Goal: Browse casually

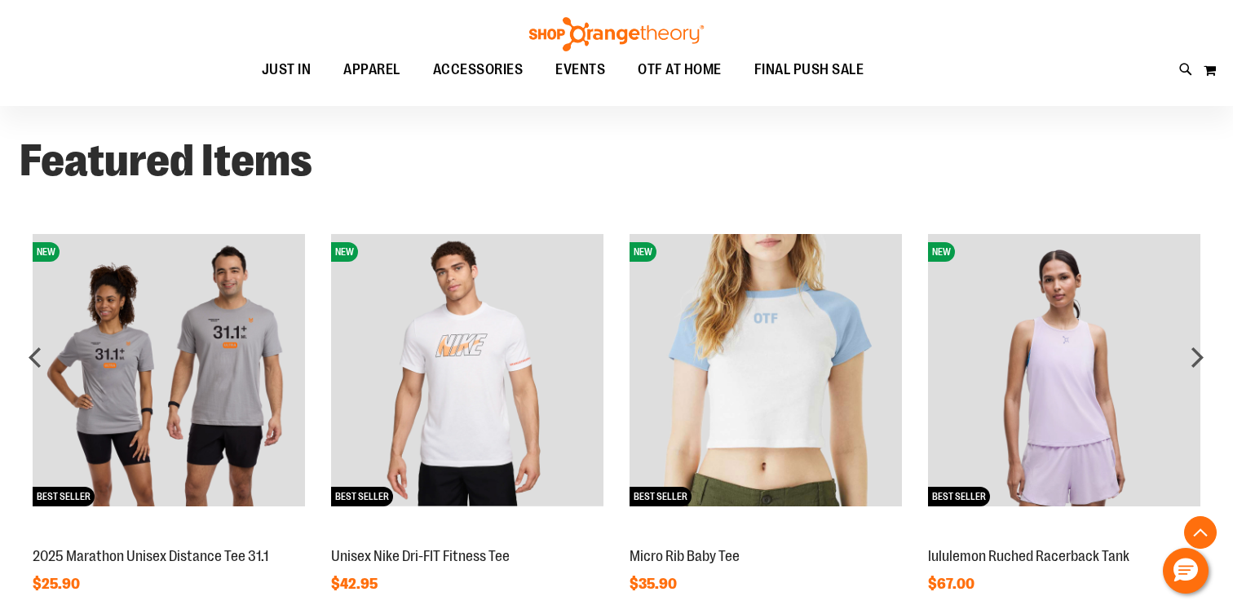
scroll to position [1225, 0]
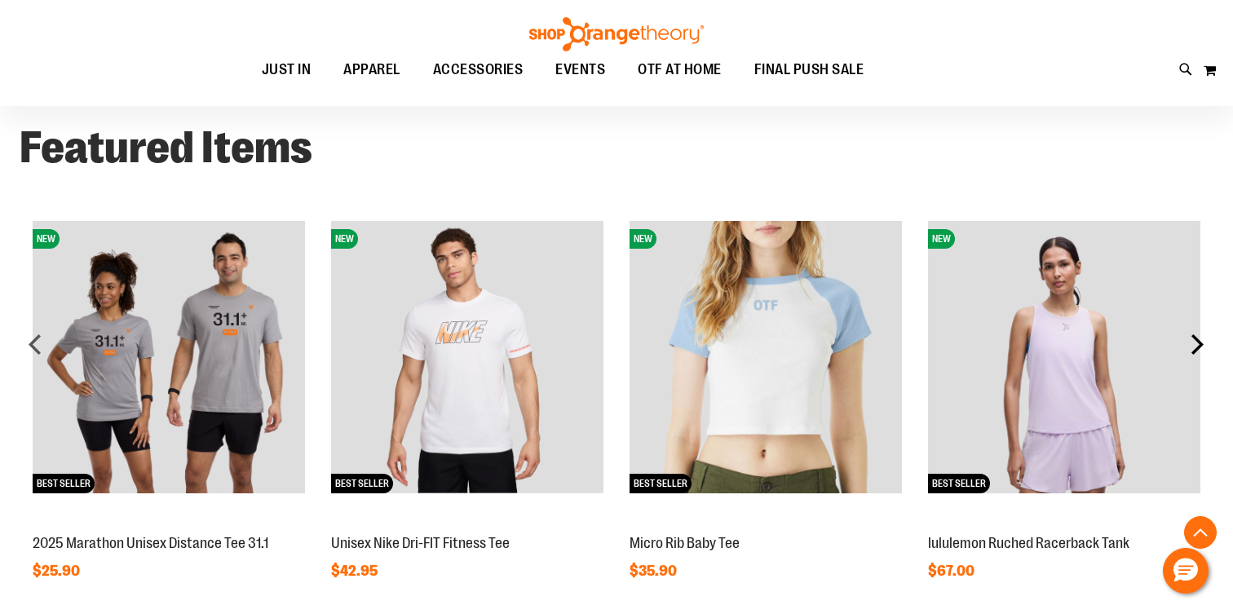
click at [1200, 343] on div "next" at bounding box center [1197, 344] width 33 height 33
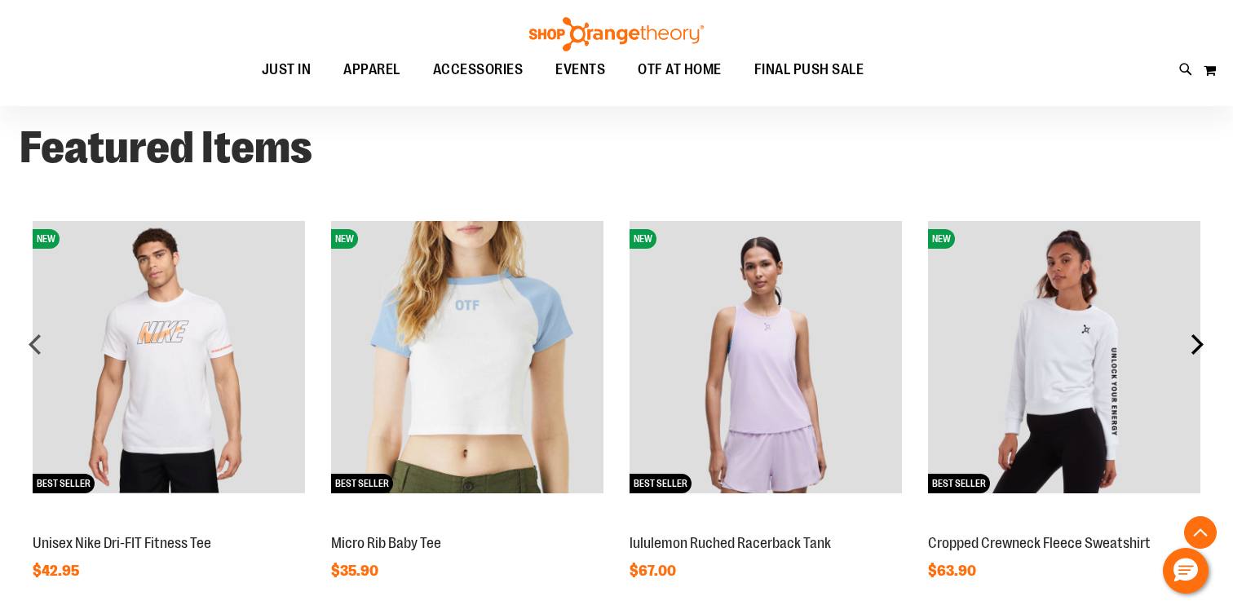
click at [1200, 343] on div "next" at bounding box center [1197, 344] width 33 height 33
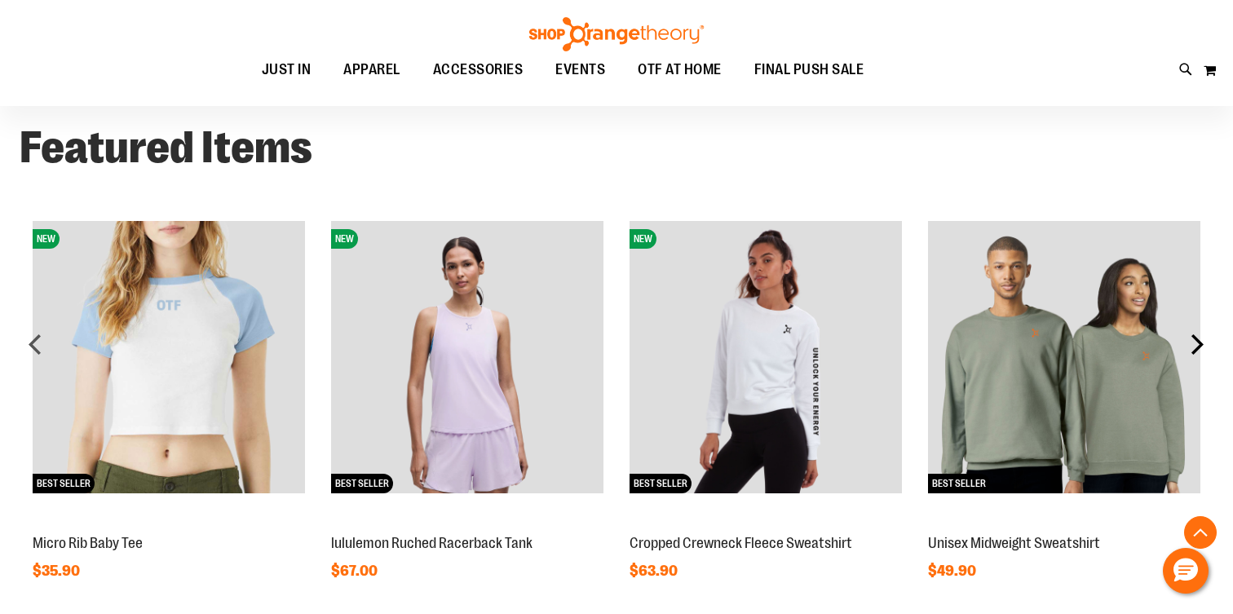
click at [1200, 343] on div "next" at bounding box center [1197, 344] width 33 height 33
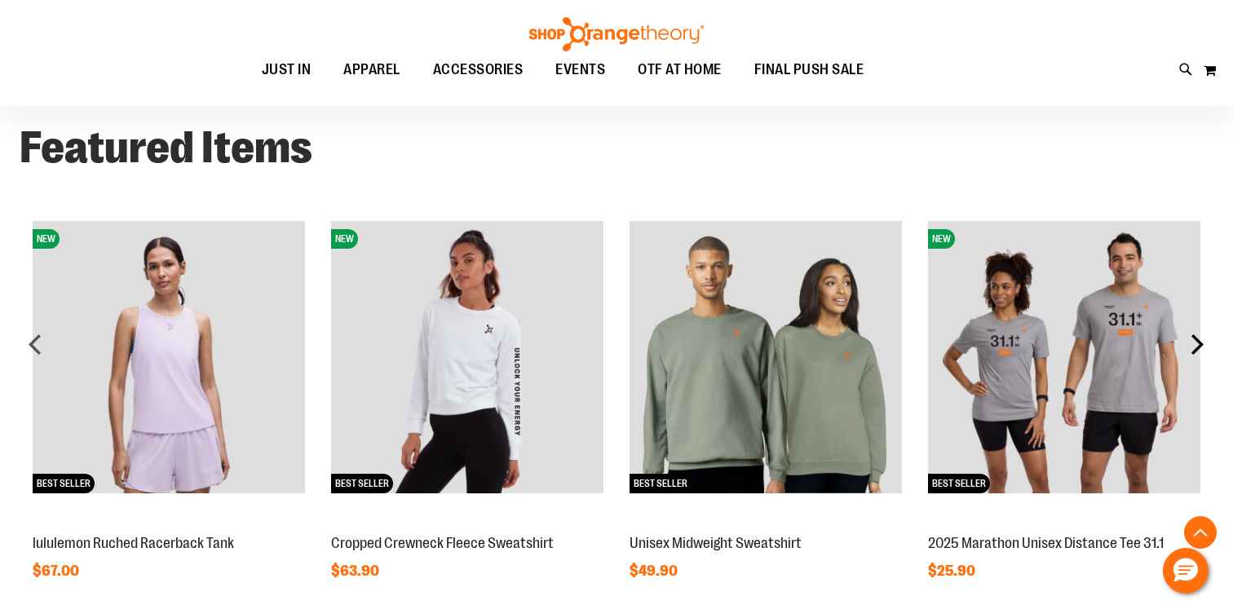
click at [1201, 343] on div "next" at bounding box center [1197, 344] width 33 height 33
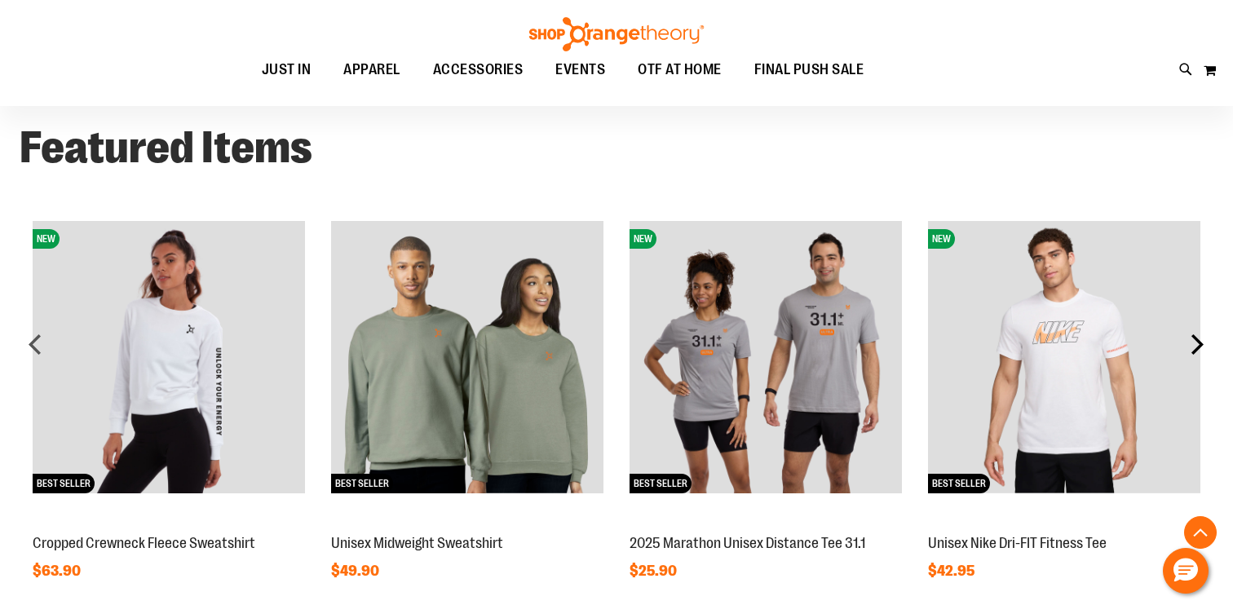
click at [1204, 343] on div "next" at bounding box center [1197, 344] width 33 height 33
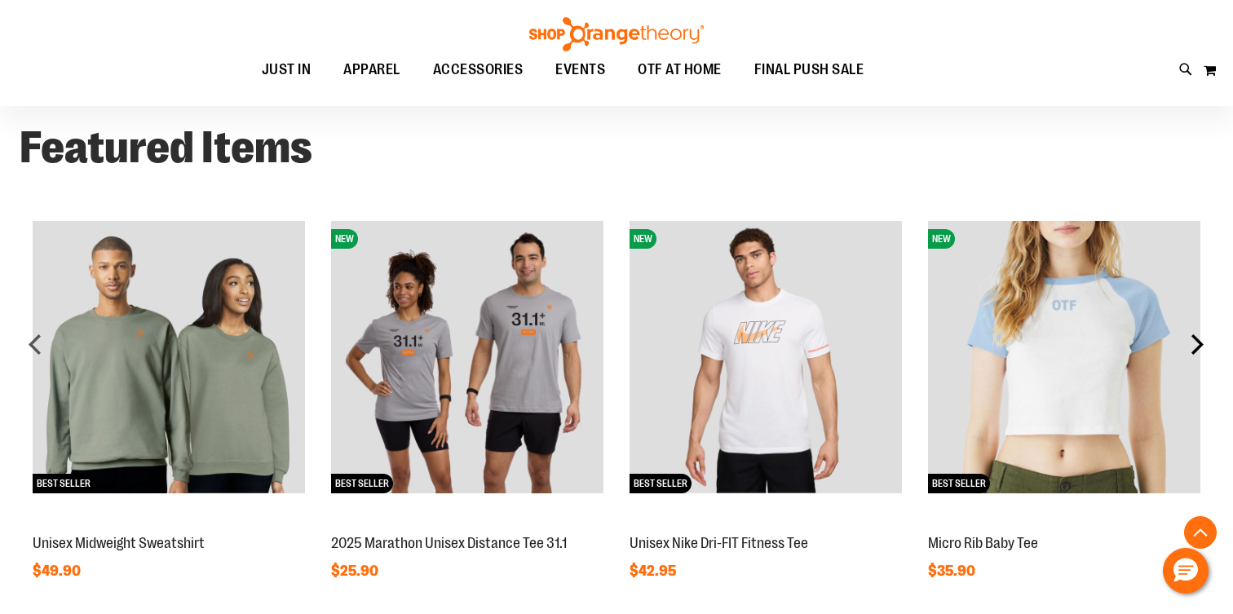
click at [1204, 343] on div "next" at bounding box center [1197, 344] width 33 height 33
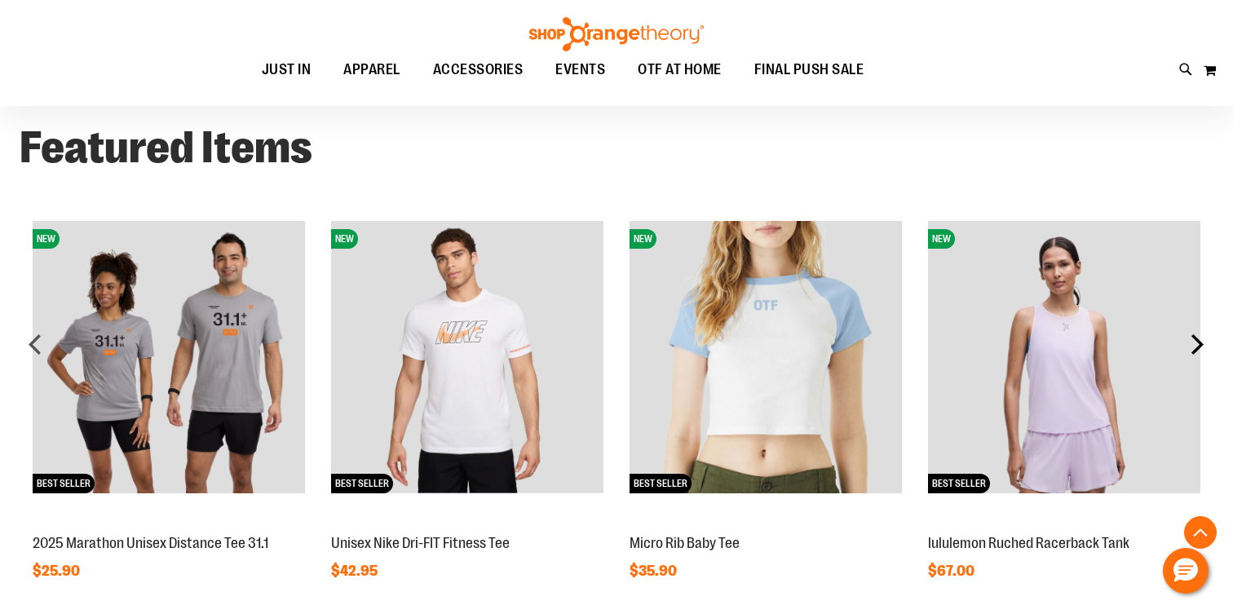
click at [1200, 343] on div "next" at bounding box center [1197, 344] width 33 height 33
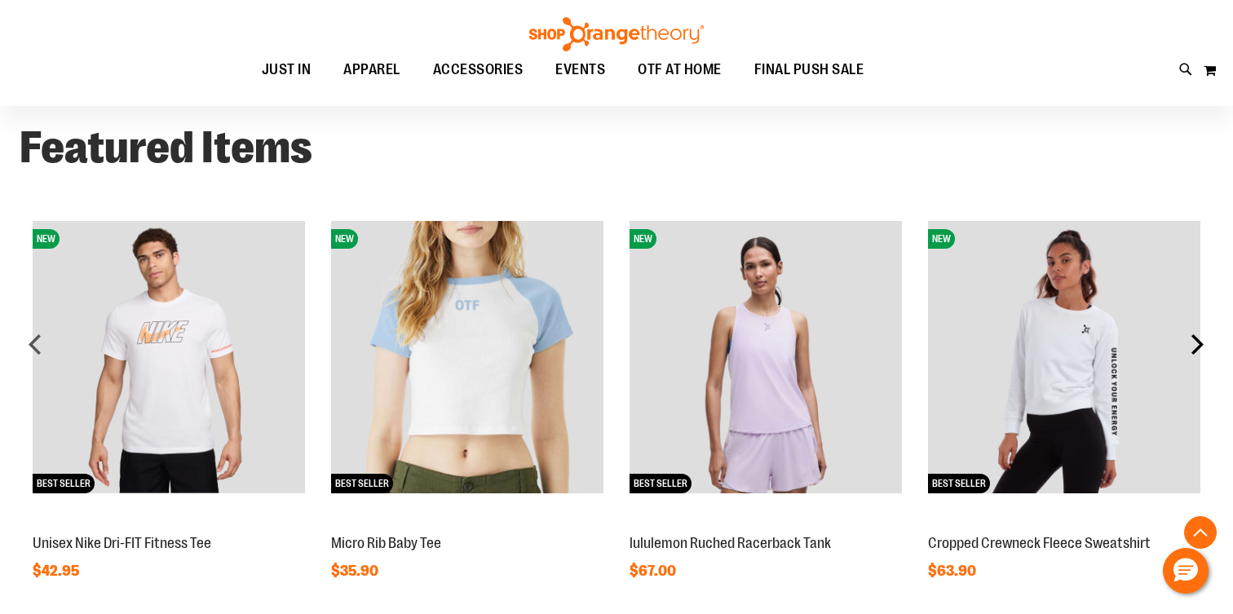
click at [1200, 343] on div "next" at bounding box center [1197, 344] width 33 height 33
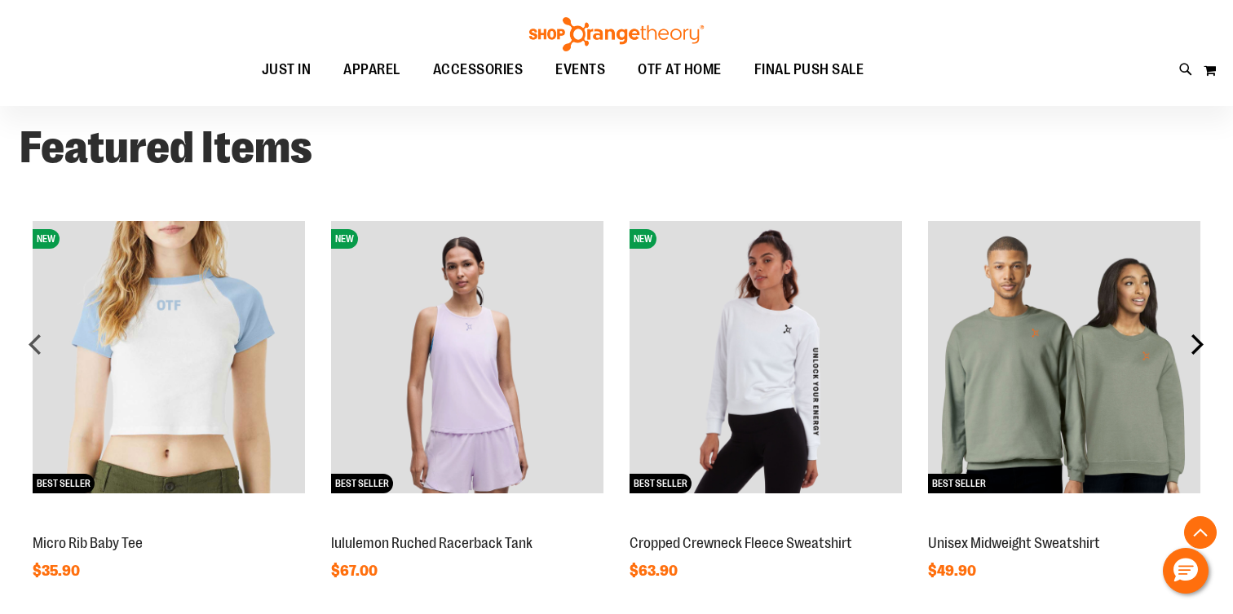
click at [1200, 343] on div "next" at bounding box center [1197, 344] width 33 height 33
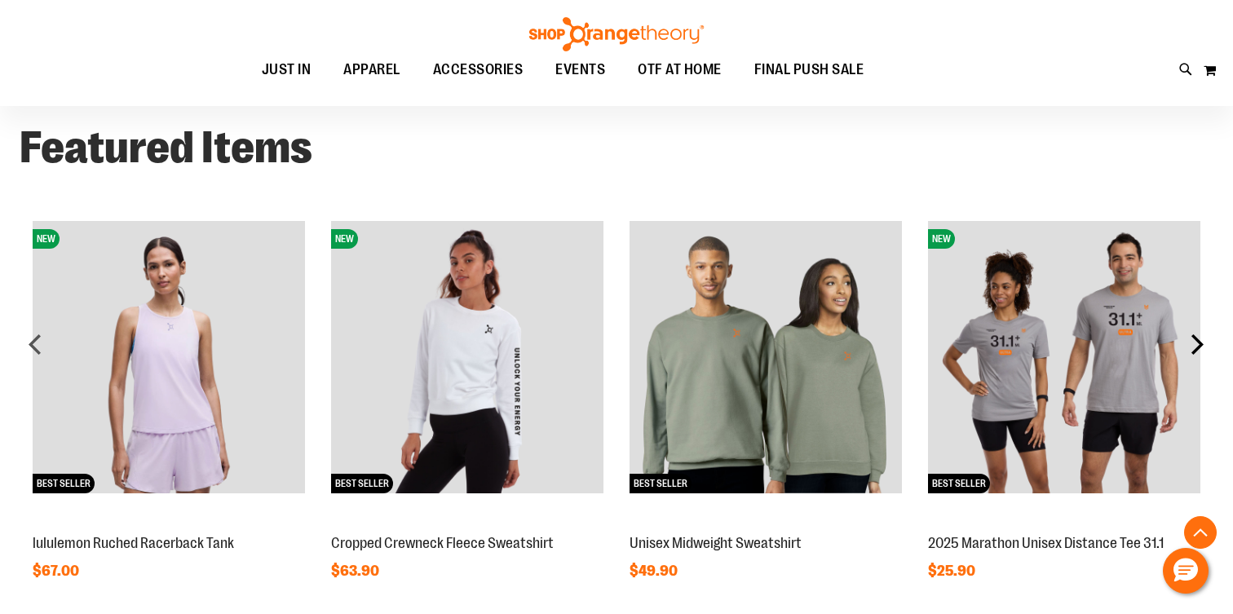
click at [1201, 341] on div "next" at bounding box center [1197, 344] width 33 height 33
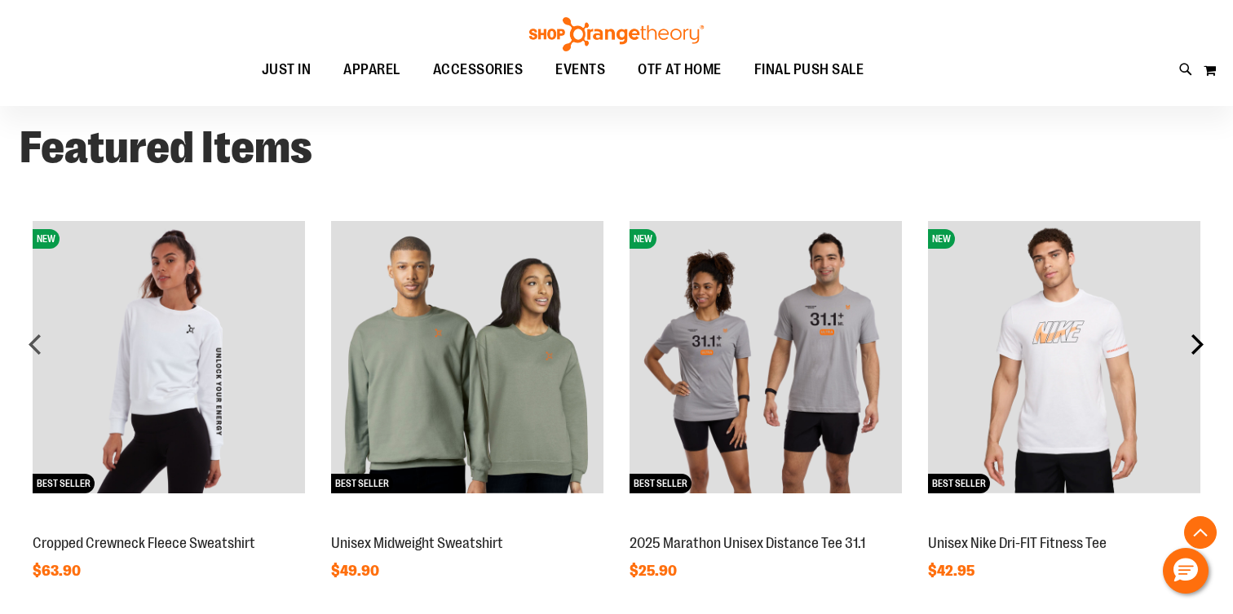
click at [1201, 341] on div "next" at bounding box center [1197, 344] width 33 height 33
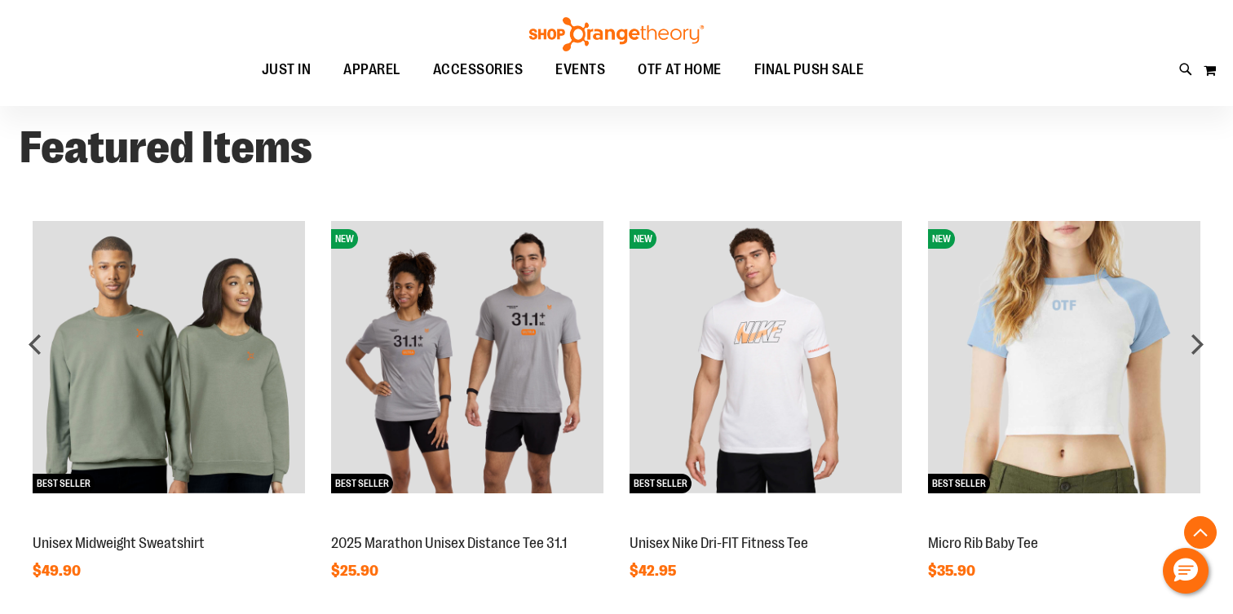
scroll to position [0, 0]
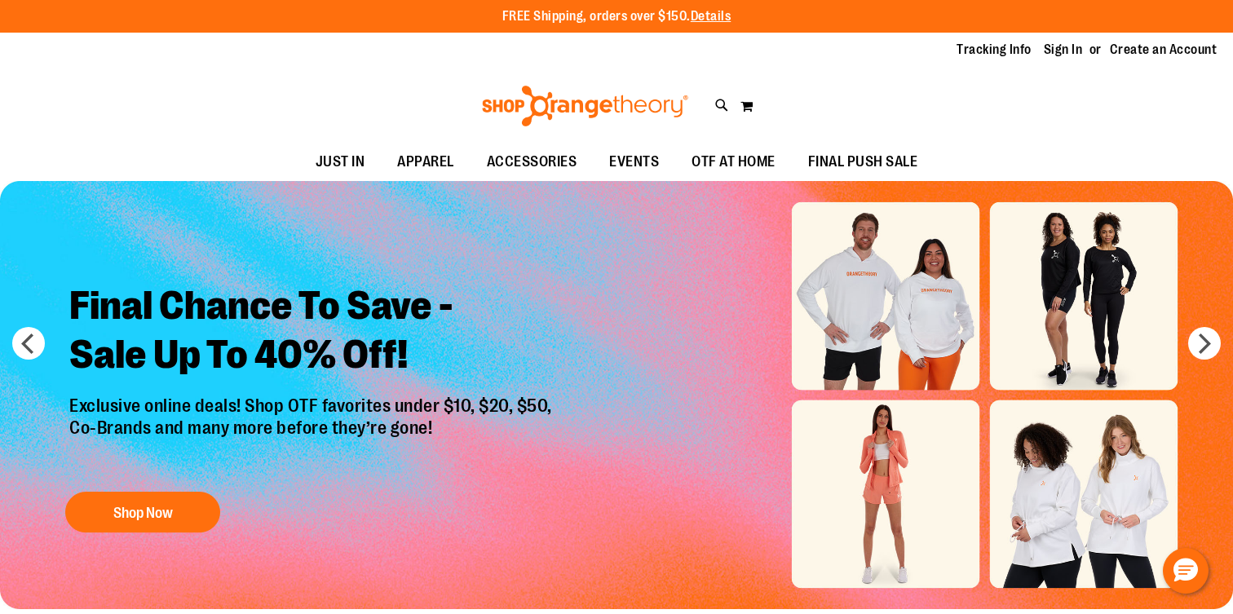
click at [1003, 125] on div "Toggle Nav Search Popular Suggestions Advanced Search" at bounding box center [616, 106] width 1233 height 75
